Goal: Information Seeking & Learning: Learn about a topic

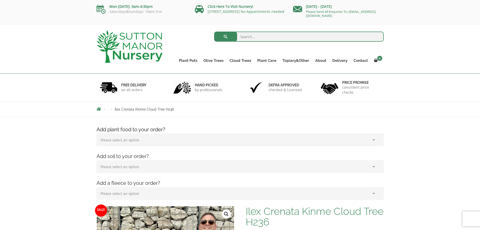
click at [191, 141] on select "Please select an option (x1) 1k Bag (£15.00) (x2) 1k Bag (£30.00) (x3) 1k Bag (…" at bounding box center [240, 139] width 287 height 13
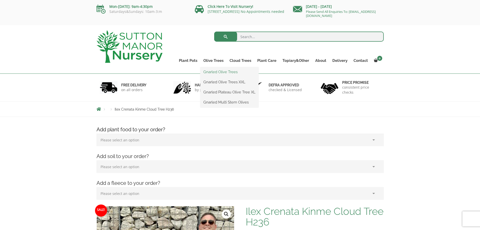
click at [221, 72] on link "Gnarled Olive Trees" at bounding box center [229, 72] width 58 height 8
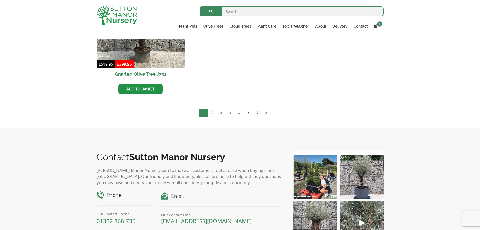
scroll to position [556, 0]
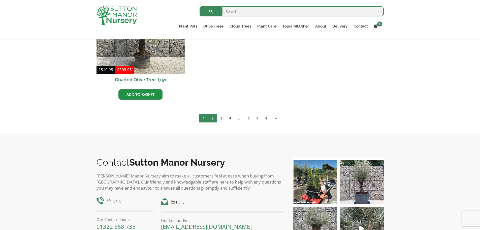
click at [212, 118] on link "2" at bounding box center [212, 118] width 9 height 8
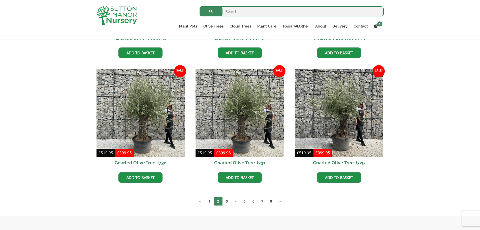
scroll to position [573, 0]
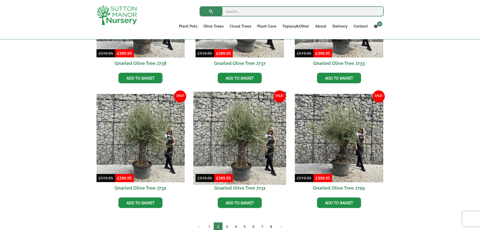
click at [239, 134] on img at bounding box center [240, 137] width 93 height 93
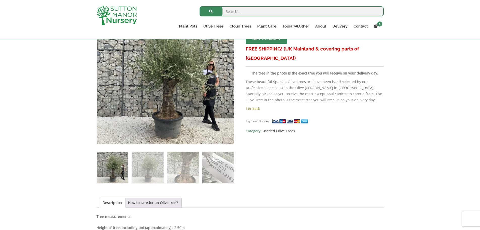
scroll to position [112, 0]
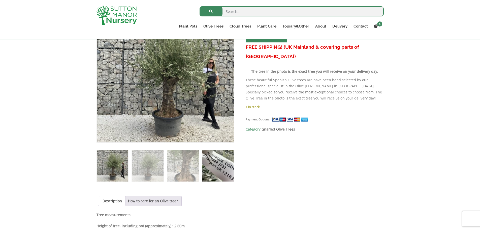
click at [224, 177] on img at bounding box center [218, 166] width 32 height 32
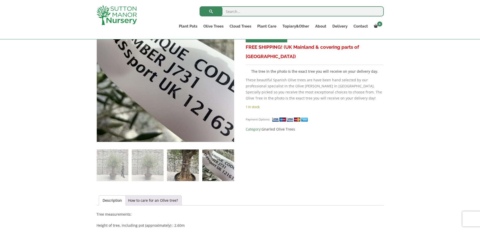
click at [178, 171] on img at bounding box center [183, 165] width 32 height 32
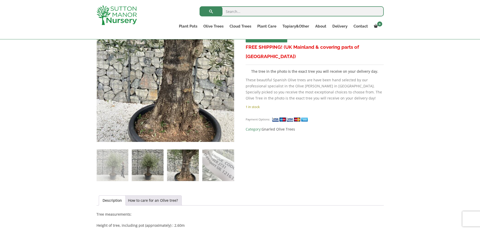
click at [151, 168] on img at bounding box center [148, 165] width 32 height 32
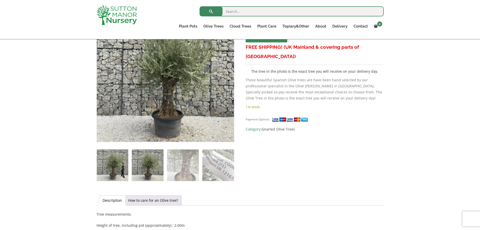
click at [128, 169] on img at bounding box center [113, 165] width 32 height 32
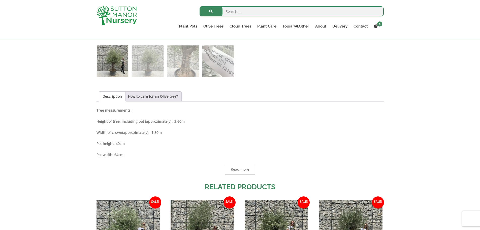
scroll to position [219, 0]
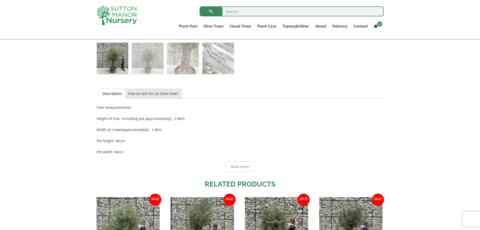
click at [154, 97] on link "How to care for an Olive tree?" at bounding box center [153, 94] width 50 height 10
